Goal: Find specific page/section

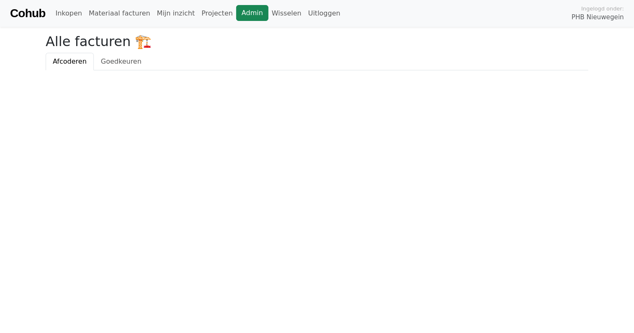
drag, startPoint x: 0, startPoint y: 0, endPoint x: 235, endPoint y: 15, distance: 235.3
click at [236, 15] on link "Admin" at bounding box center [252, 13] width 32 height 16
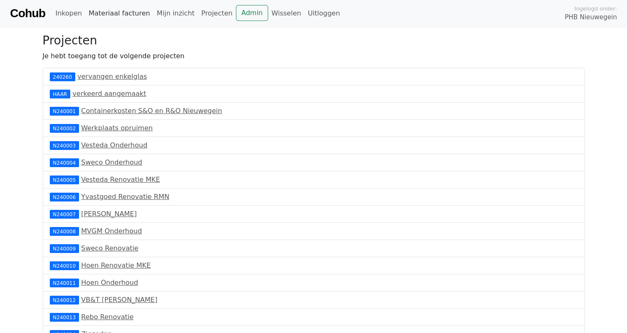
click at [121, 10] on link "Materiaal facturen" at bounding box center [119, 13] width 68 height 17
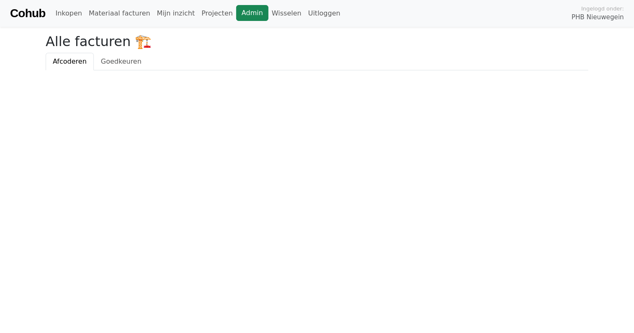
click at [236, 13] on link "Admin" at bounding box center [252, 13] width 32 height 16
